Goal: Navigation & Orientation: Find specific page/section

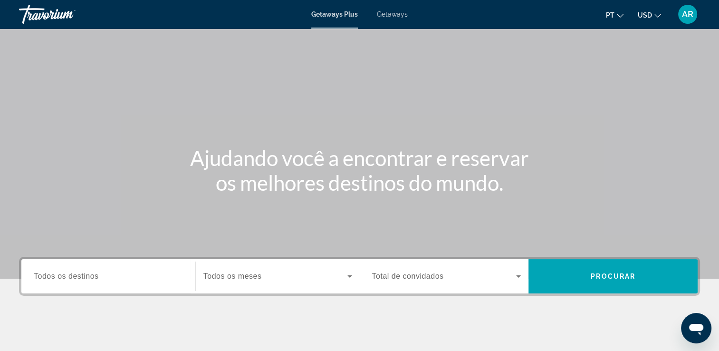
scroll to position [6, 0]
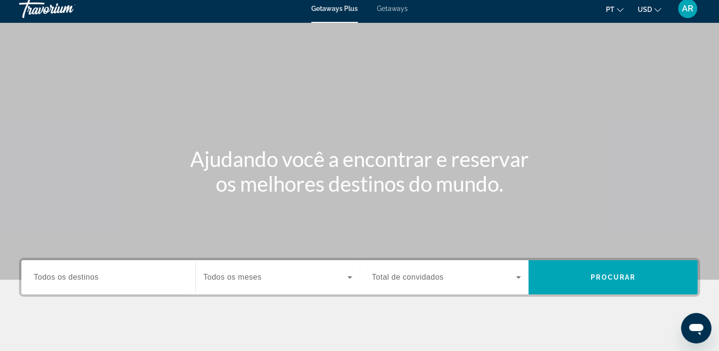
click at [396, 8] on span "Getaways" at bounding box center [392, 9] width 31 height 8
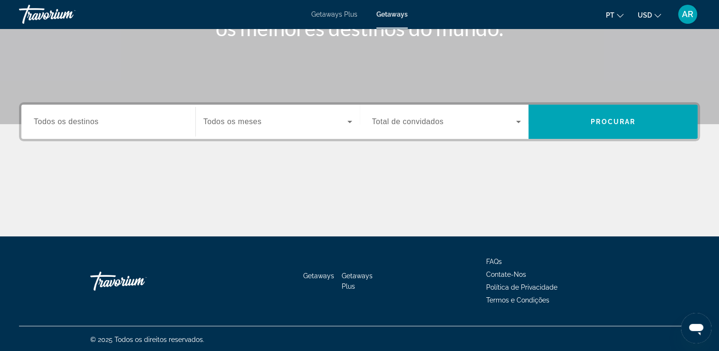
scroll to position [163, 0]
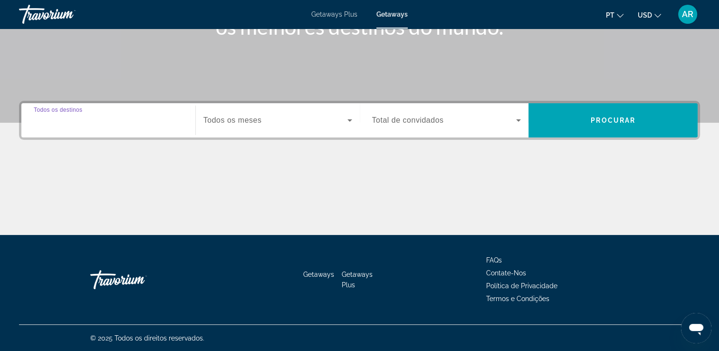
click at [127, 115] on input "Destination Todos os destinos" at bounding box center [108, 120] width 149 height 11
click at [88, 123] on input "Destination Todos os destinos" at bounding box center [108, 120] width 149 height 11
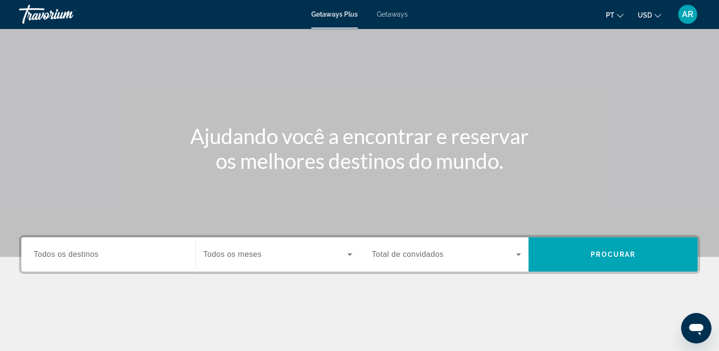
scroll to position [29, 0]
click at [388, 18] on link "Getaways" at bounding box center [392, 14] width 31 height 8
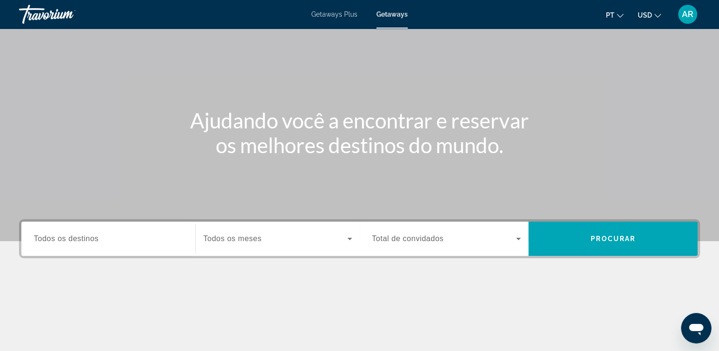
scroll to position [45, 0]
click at [82, 235] on span "Todos os destinos" at bounding box center [66, 238] width 65 height 8
click at [82, 235] on input "Destination Todos os destinos" at bounding box center [108, 238] width 149 height 11
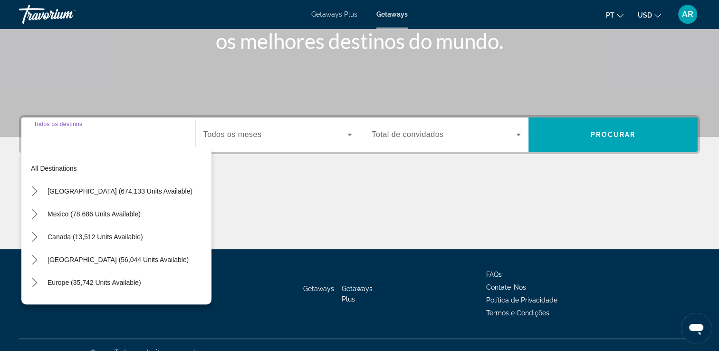
scroll to position [163, 0]
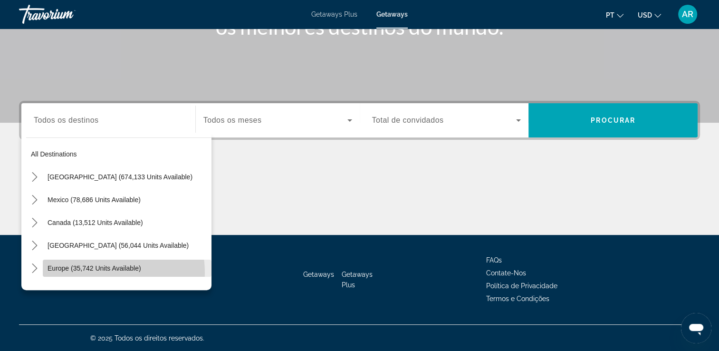
click at [101, 272] on span "Select destination: Europe (35,742 units available)" at bounding box center [127, 268] width 169 height 23
type input "**********"
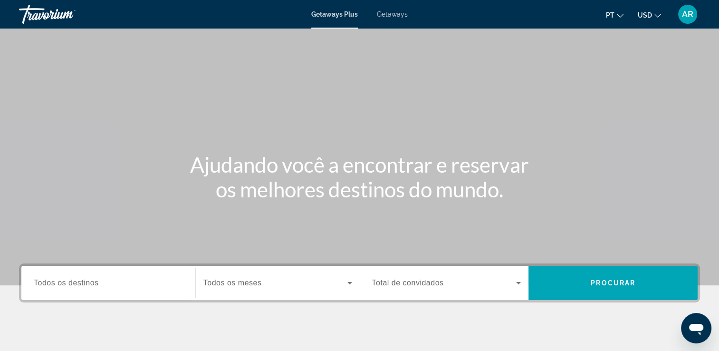
click at [652, 10] on button "USD USD ($) MXN (Mex$) CAD (Can$) GBP (£) EUR (€) AUD (A$) NZD (NZ$) CNY (CN¥)" at bounding box center [649, 15] width 23 height 14
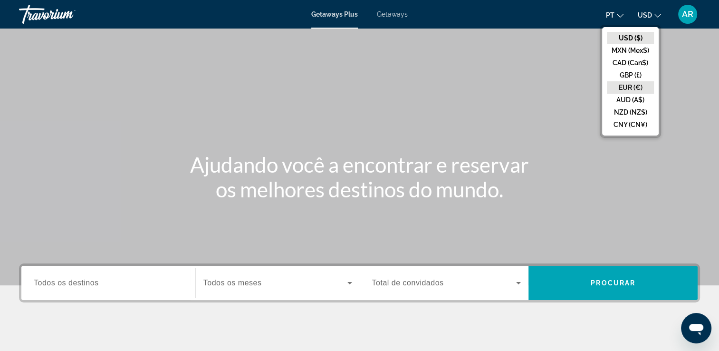
click at [636, 87] on button "EUR (€)" at bounding box center [630, 87] width 47 height 12
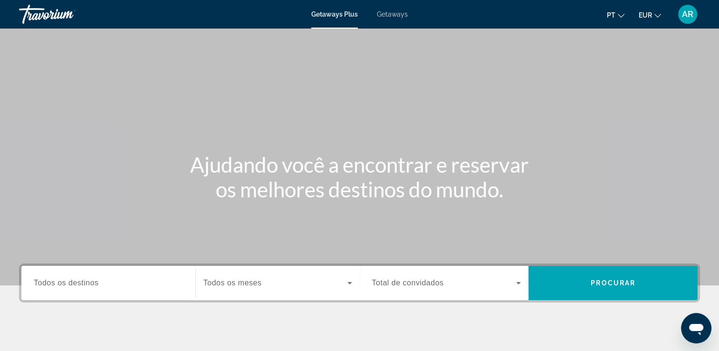
click at [620, 20] on button "pt English Español Français Italiano Português русский" at bounding box center [616, 15] width 18 height 14
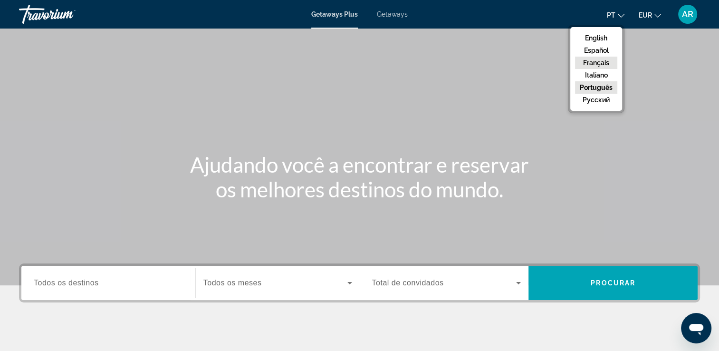
click at [601, 65] on button "Français" at bounding box center [596, 63] width 42 height 12
